Goal: Transaction & Acquisition: Purchase product/service

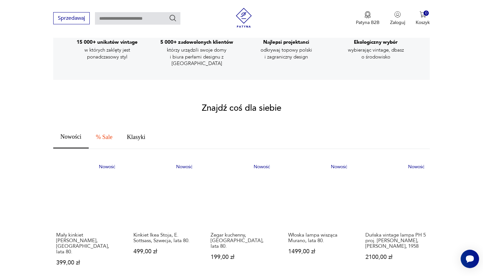
scroll to position [336, 0]
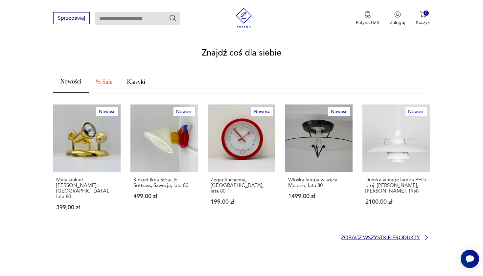
click at [367, 235] on p "Zobacz wszystkie produkty" at bounding box center [380, 237] width 79 height 4
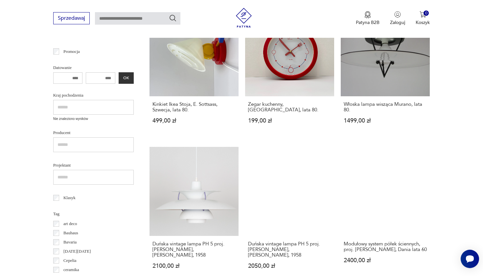
scroll to position [238, 0]
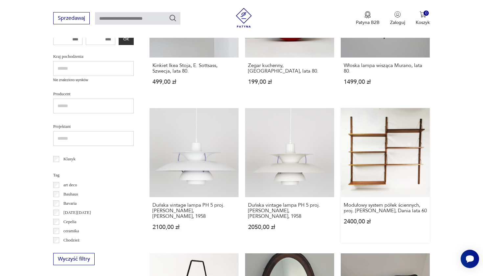
click at [340, 112] on link "Modułowy system półek ściennych, proj. [PERSON_NAME], Dania lata 60 2400,00 zł" at bounding box center [384, 175] width 89 height 135
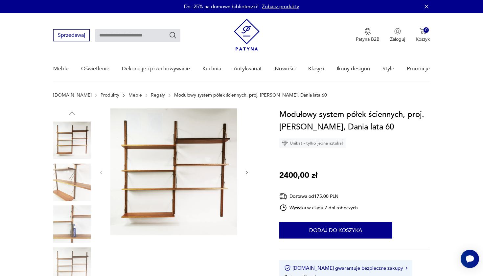
click at [54, 183] on img at bounding box center [71, 181] width 37 height 37
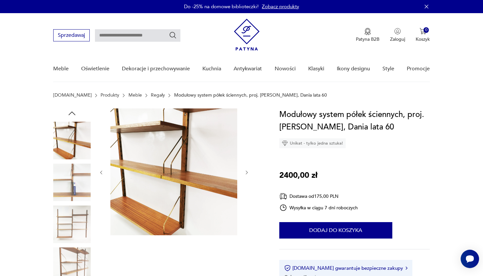
click at [70, 204] on div at bounding box center [71, 162] width 37 height 164
click at [71, 211] on img at bounding box center [71, 223] width 37 height 37
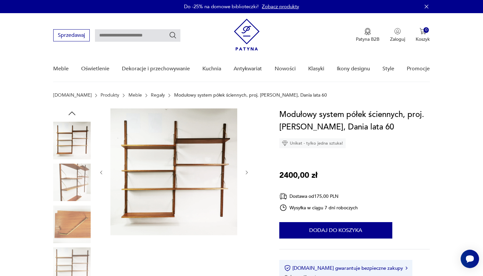
click at [74, 222] on img at bounding box center [71, 223] width 37 height 37
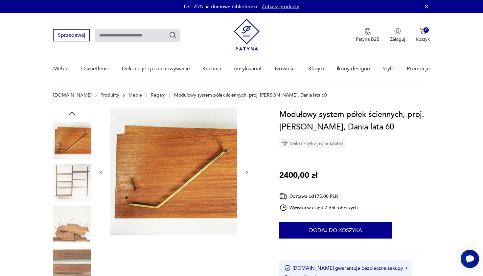
click at [74, 222] on img at bounding box center [71, 223] width 37 height 37
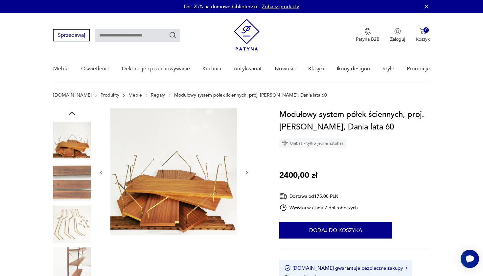
click at [74, 222] on img at bounding box center [71, 223] width 37 height 37
